Goal: Navigation & Orientation: Find specific page/section

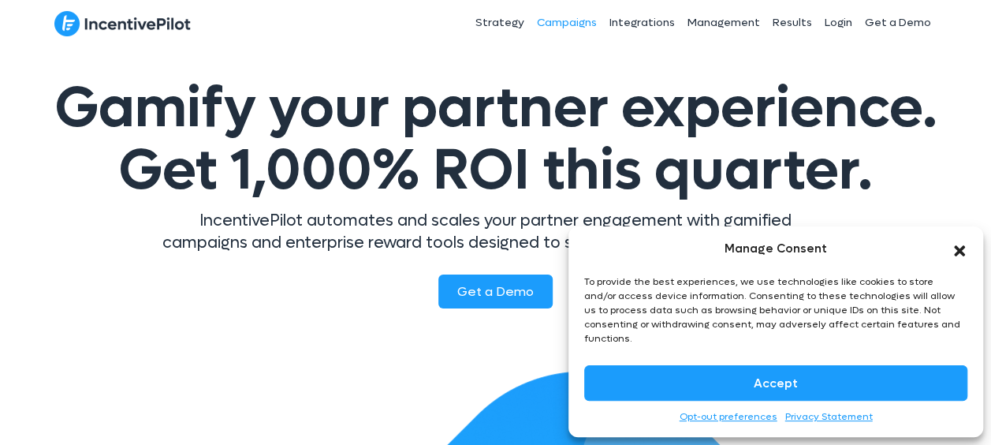
click at [564, 28] on link "Campaigns" at bounding box center [566, 22] width 73 height 39
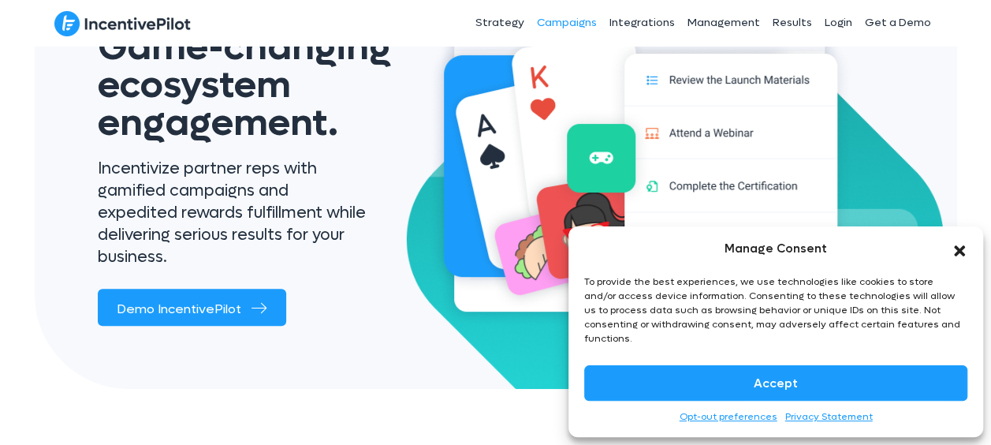
scroll to position [140, 0]
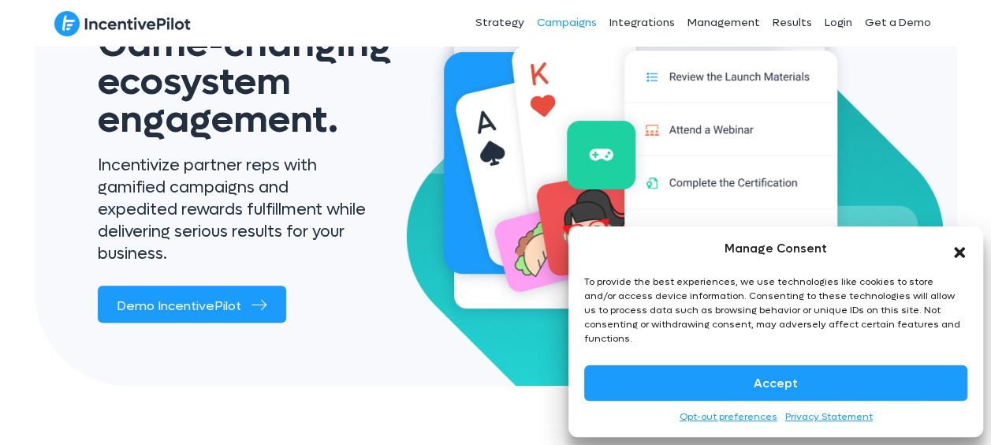
click at [960, 258] on icon "Close dialog" at bounding box center [959, 252] width 11 height 11
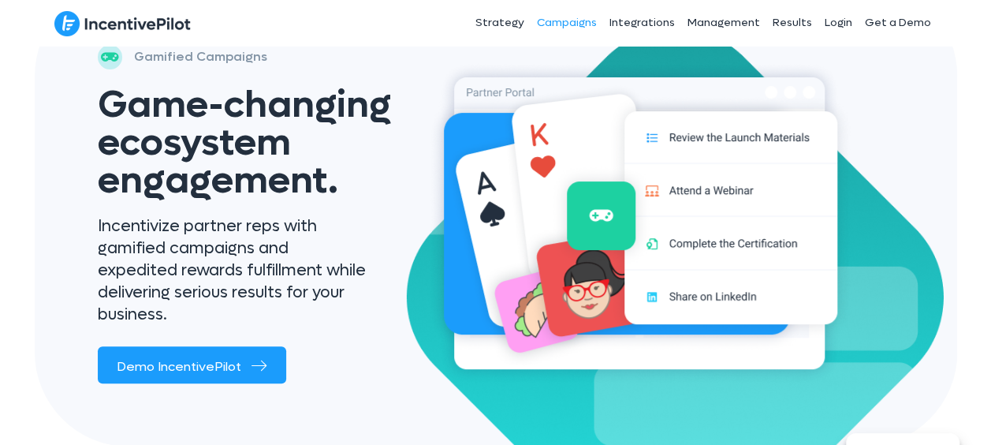
scroll to position [43, 0]
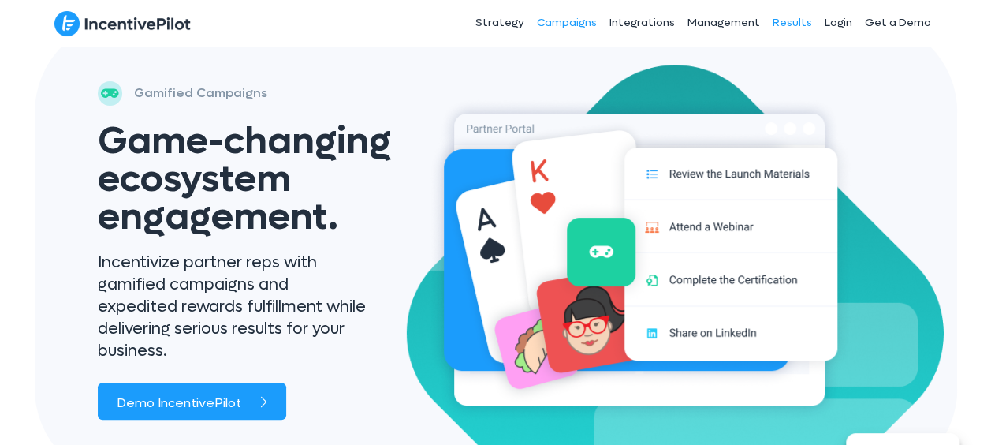
click at [788, 16] on link "Results" at bounding box center [792, 22] width 52 height 39
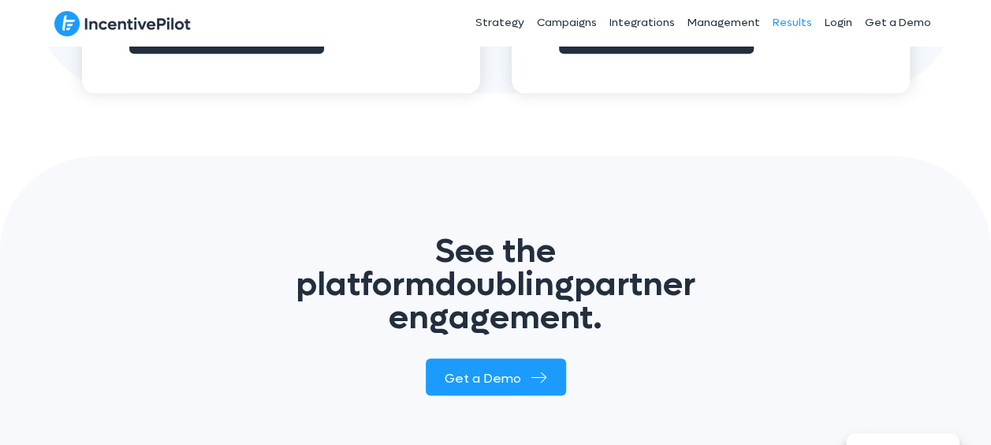
scroll to position [1000, 0]
